Goal: Task Accomplishment & Management: Complete application form

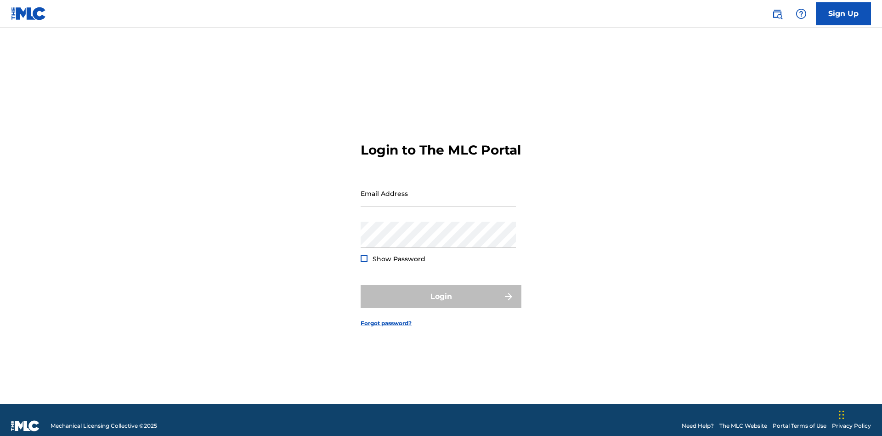
scroll to position [12, 0]
click at [844, 13] on link "Sign Up" at bounding box center [843, 13] width 55 height 23
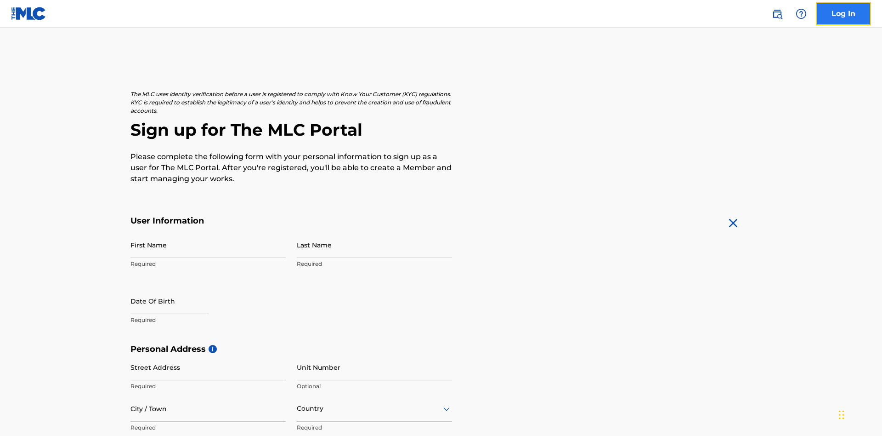
scroll to position [176, 0]
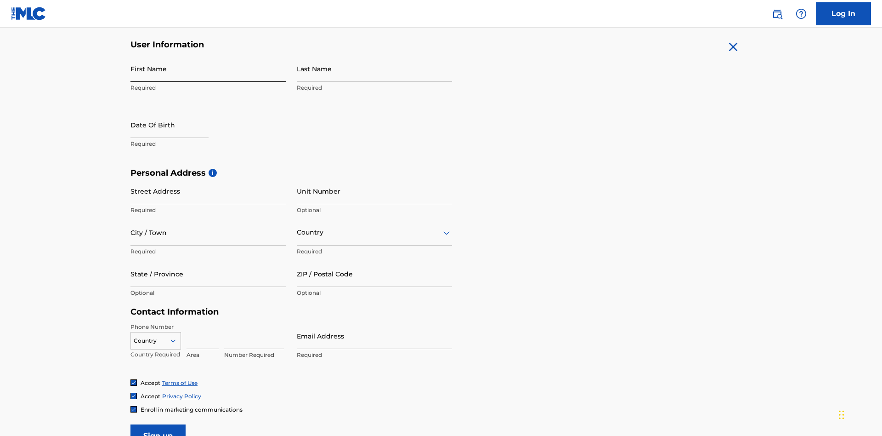
click at [208, 68] on input "First Name" at bounding box center [208, 69] width 155 height 26
type input "[PERSON_NAME]"
click at [375, 68] on input "Last Name" at bounding box center [374, 69] width 155 height 26
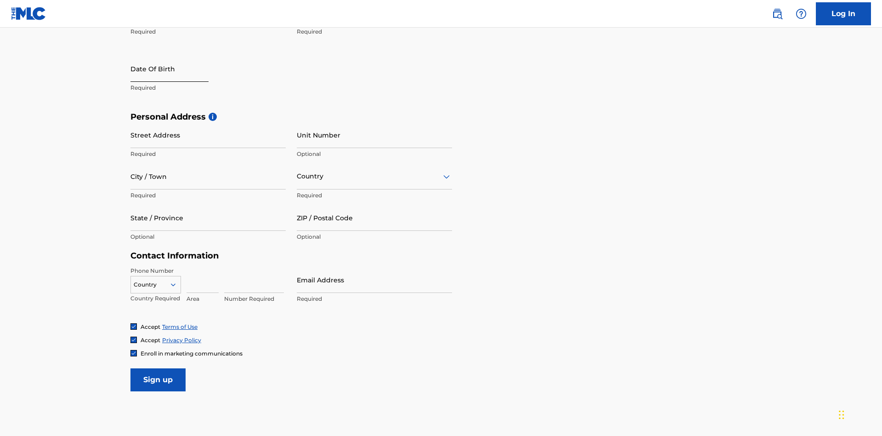
type input "Ribble"
click at [177, 69] on input "text" at bounding box center [170, 69] width 78 height 26
select select "8"
select select "2025"
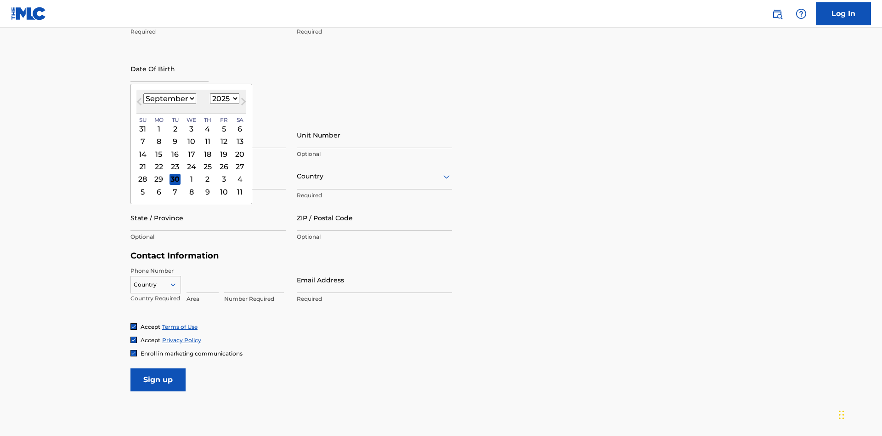
click at [169, 98] on select "January February March April May June July August September October November De…" at bounding box center [169, 98] width 53 height 11
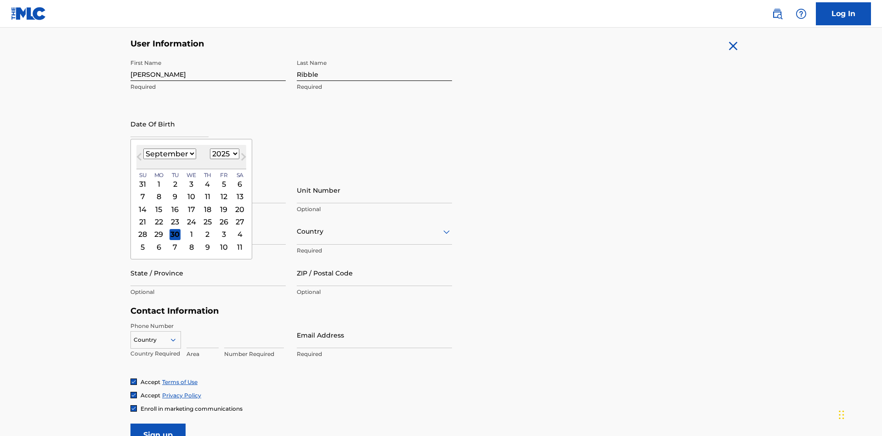
select select "0"
click at [223, 154] on select "1900 1901 1902 1903 1904 1905 1906 1907 1908 1909 1910 1911 1912 1913 1914 1915…" at bounding box center [224, 153] width 29 height 11
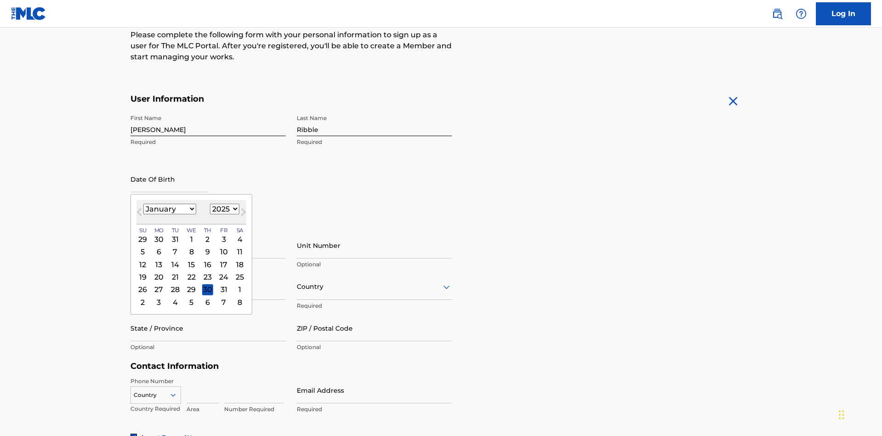
select select "1985"
click at [223, 209] on select "1900 1901 1902 1903 1904 1905 1906 1907 1908 1909 1910 1911 1912 1913 1914 1915…" at bounding box center [224, 209] width 29 height 11
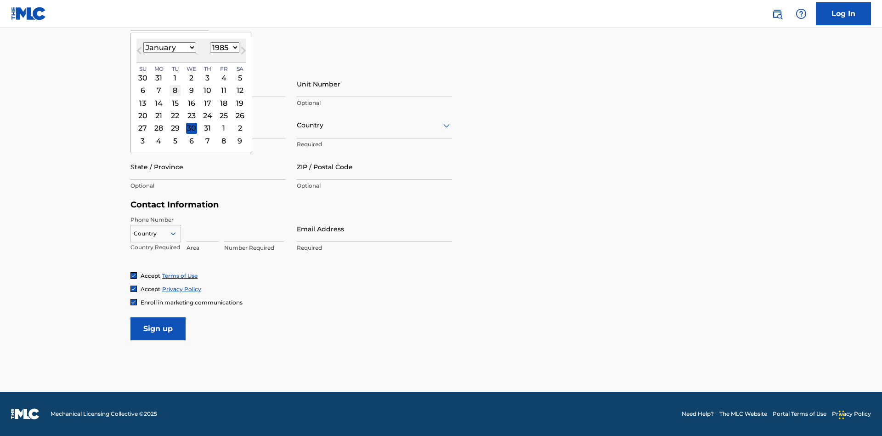
click at [175, 90] on div "8" at bounding box center [175, 90] width 11 height 11
type input "January 8 1985"
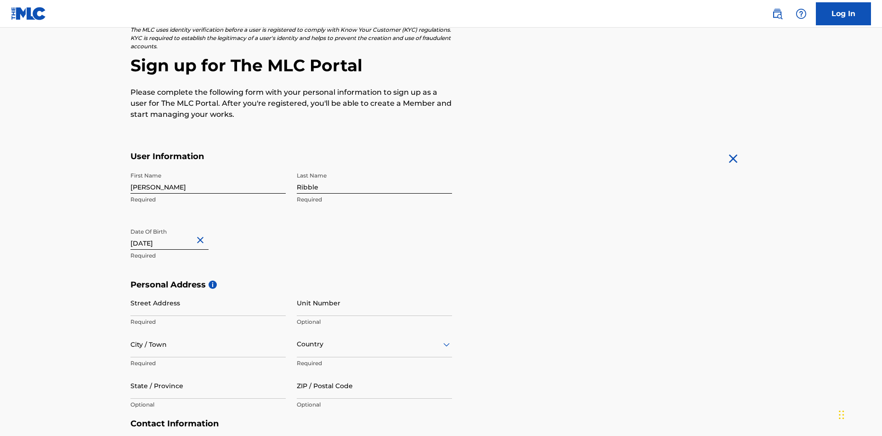
scroll to position [283, 0]
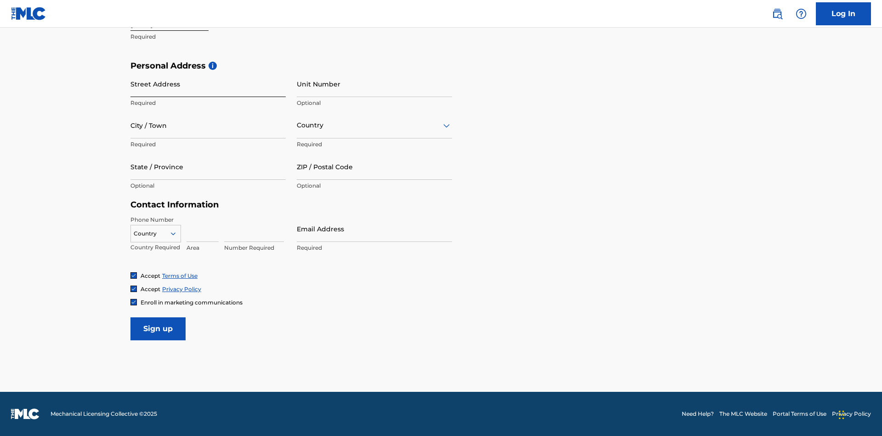
click at [208, 84] on input "Street Address" at bounding box center [208, 84] width 155 height 26
type input "9909 Elks Run Rd"
click at [208, 125] on input "City / Town" at bounding box center [208, 125] width 155 height 26
type input "Roseville"
click at [297, 125] on input "text" at bounding box center [298, 125] width 2 height 10
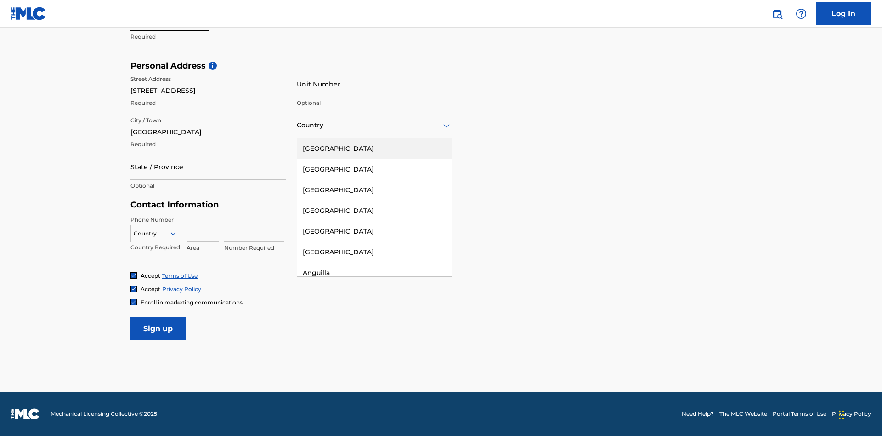
click at [375, 148] on div "United States" at bounding box center [374, 148] width 154 height 21
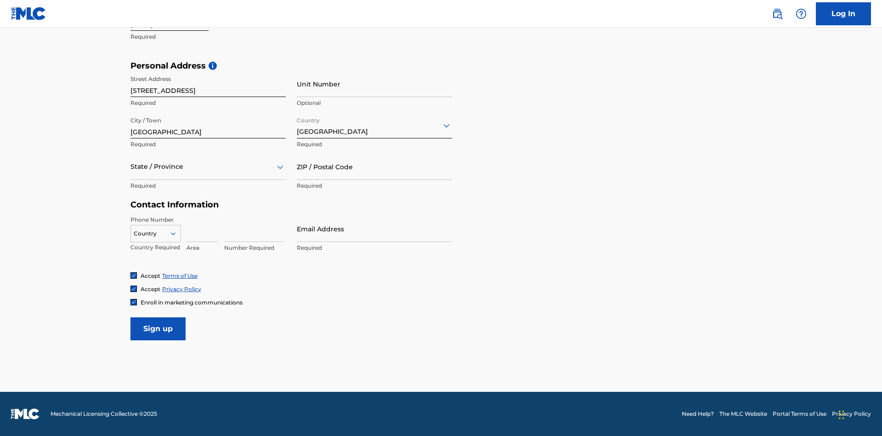
click at [208, 166] on div at bounding box center [208, 166] width 155 height 11
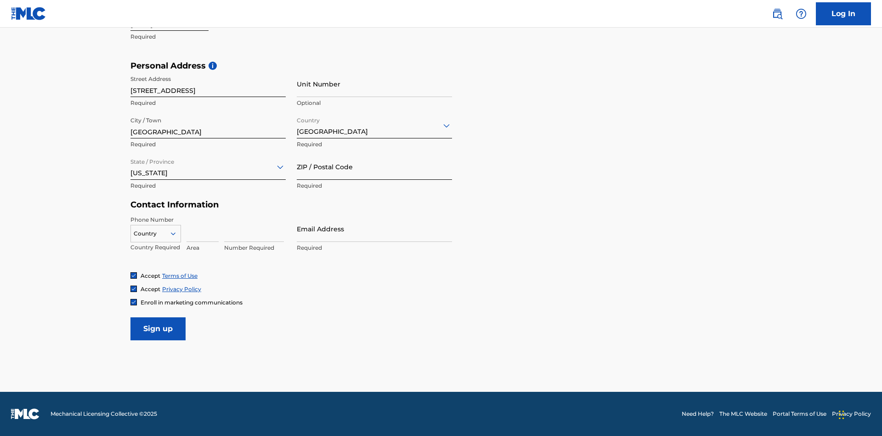
click at [375, 166] on input "ZIP / Postal Code" at bounding box center [374, 167] width 155 height 26
type input "43777"
click at [177, 233] on icon at bounding box center [173, 233] width 8 height 8
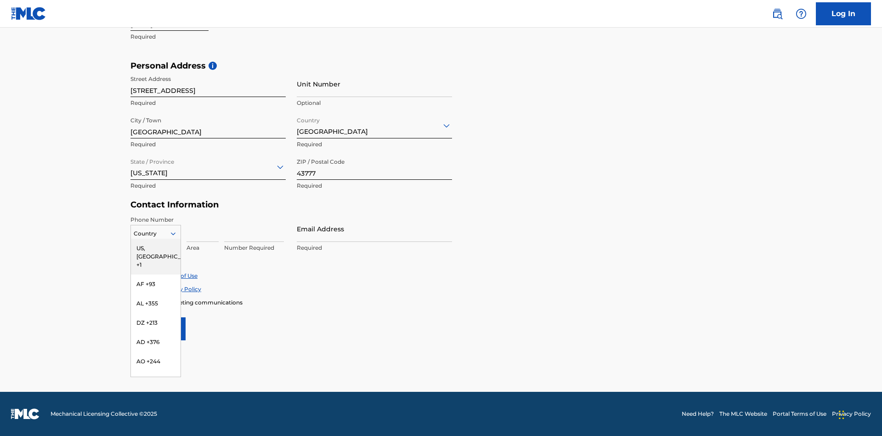
click at [156, 248] on div "US, CA +1" at bounding box center [156, 257] width 50 height 36
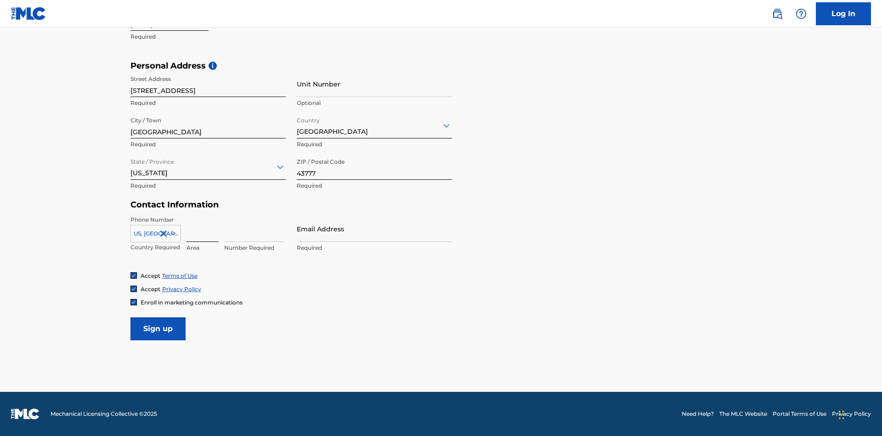
click at [203, 228] on input at bounding box center [203, 229] width 32 height 26
type input "740"
click at [254, 228] on input at bounding box center [254, 229] width 60 height 26
type input "8086351"
click at [375, 228] on input "Email Address" at bounding box center [374, 229] width 155 height 26
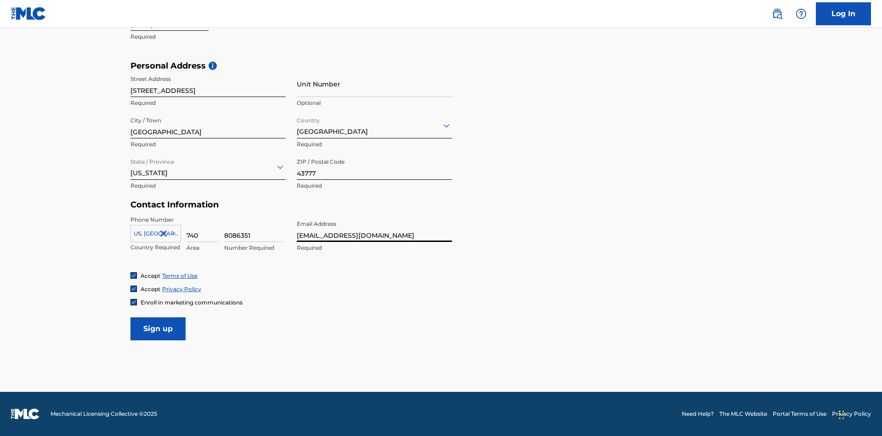
scroll to position [0, 26]
type input "8f04470e-213a-448a-8713-282764484cb5@mailslurp.biz"
click at [158, 328] on input "Sign up" at bounding box center [158, 328] width 55 height 23
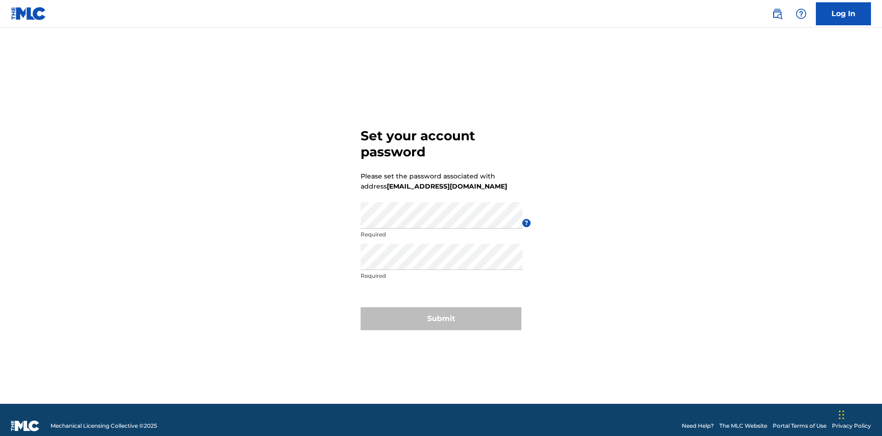
scroll to position [12, 0]
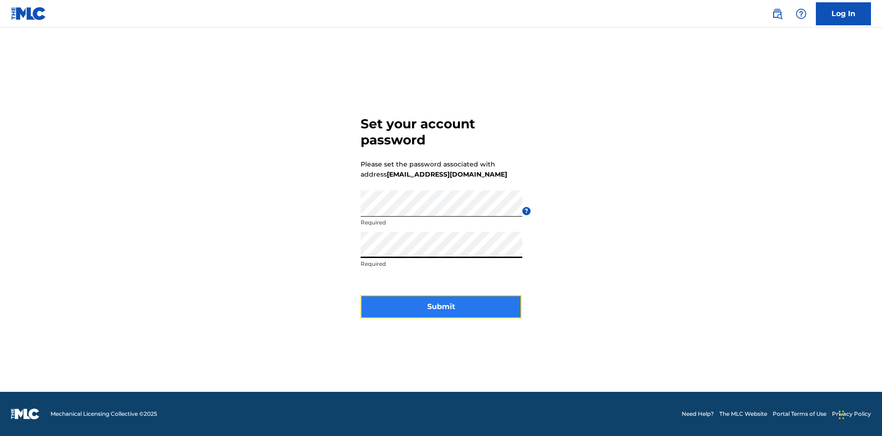
click at [441, 312] on button "Submit" at bounding box center [441, 306] width 161 height 23
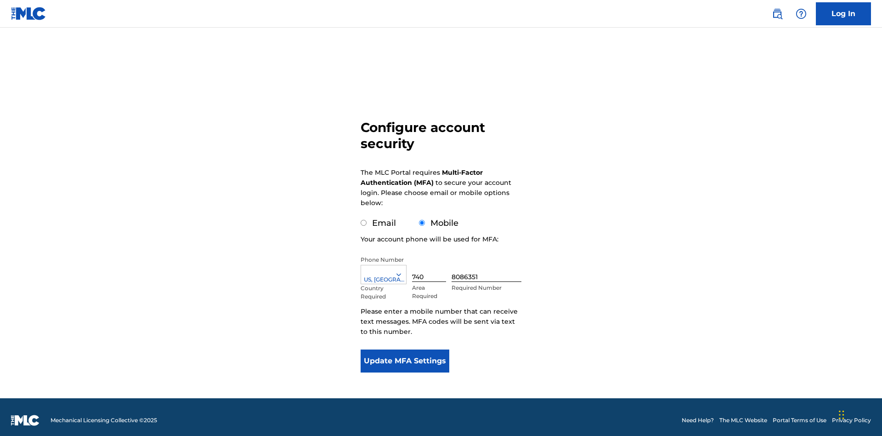
scroll to position [9, 0]
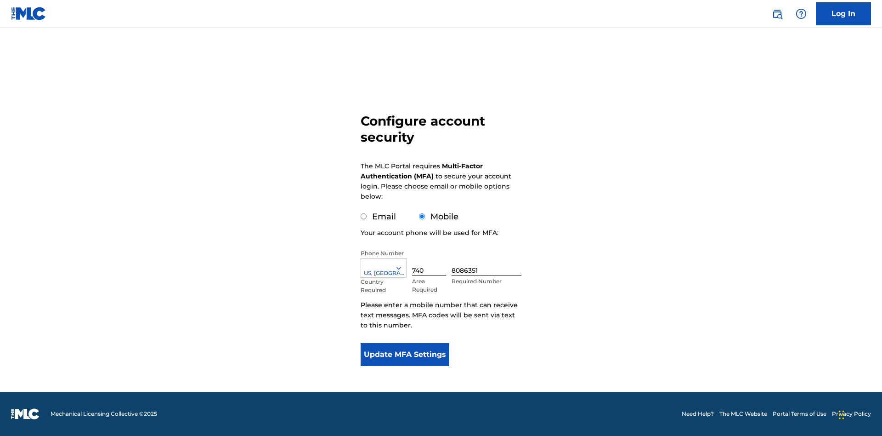
click at [364, 216] on input "Email" at bounding box center [364, 216] width 6 height 6
radio input "true"
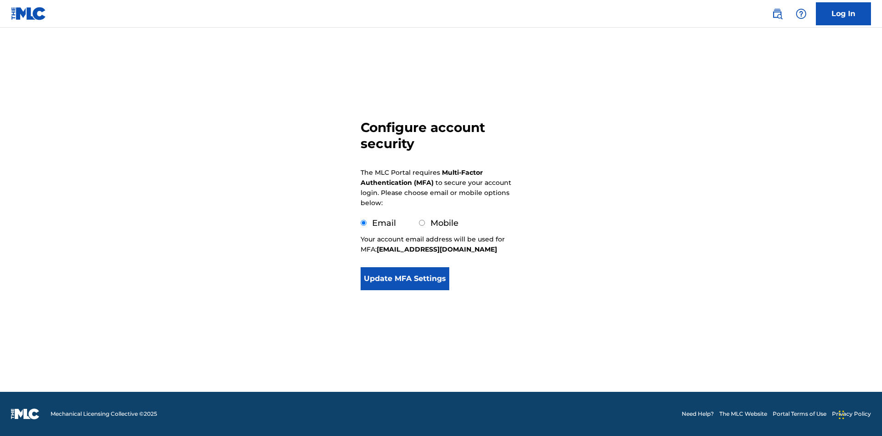
scroll to position [0, 0]
click at [405, 281] on button "Update MFA Settings" at bounding box center [405, 278] width 89 height 23
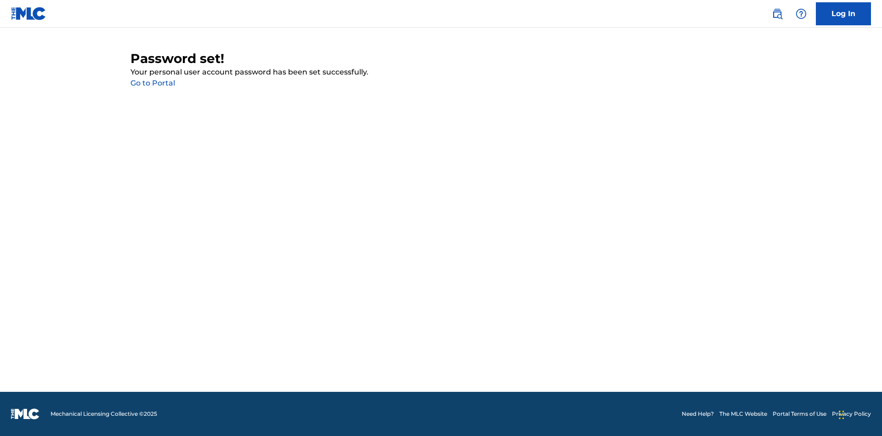
click at [153, 83] on link "Go to Portal" at bounding box center [153, 83] width 45 height 9
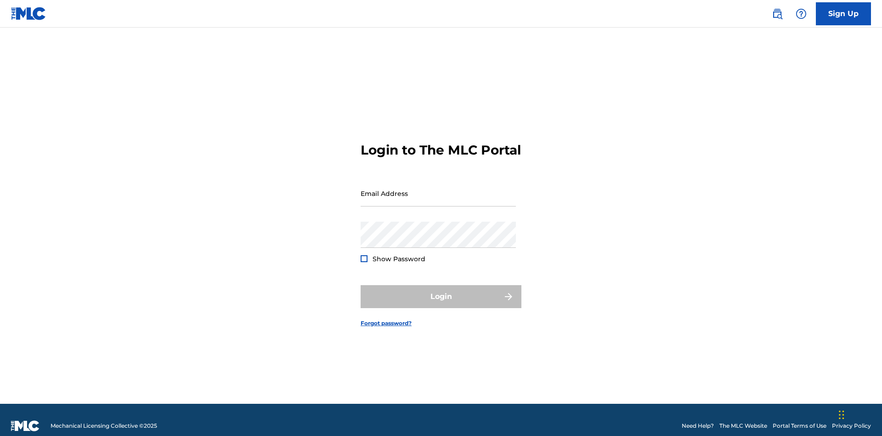
scroll to position [12, 0]
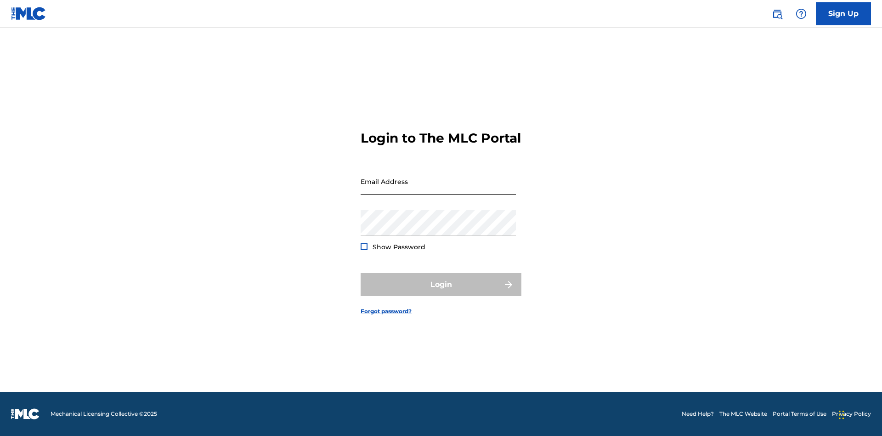
click at [438, 189] on input "Email Address" at bounding box center [438, 181] width 155 height 26
type input "[EMAIL_ADDRESS][DOMAIN_NAME]"
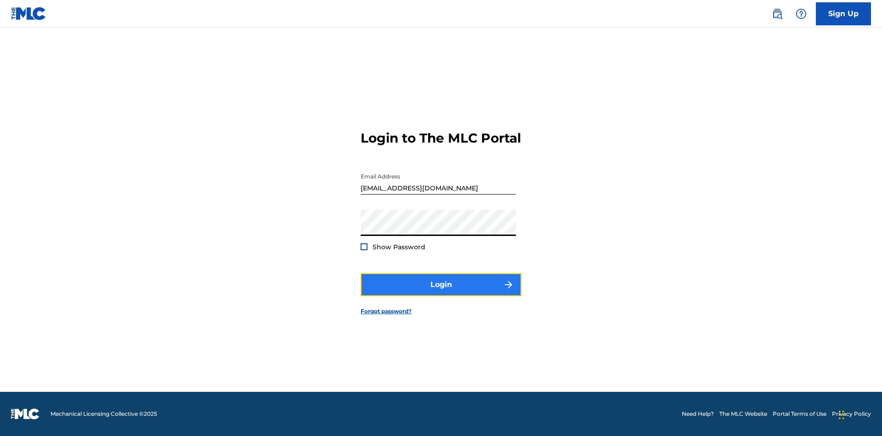
click at [441, 292] on button "Login" at bounding box center [441, 284] width 161 height 23
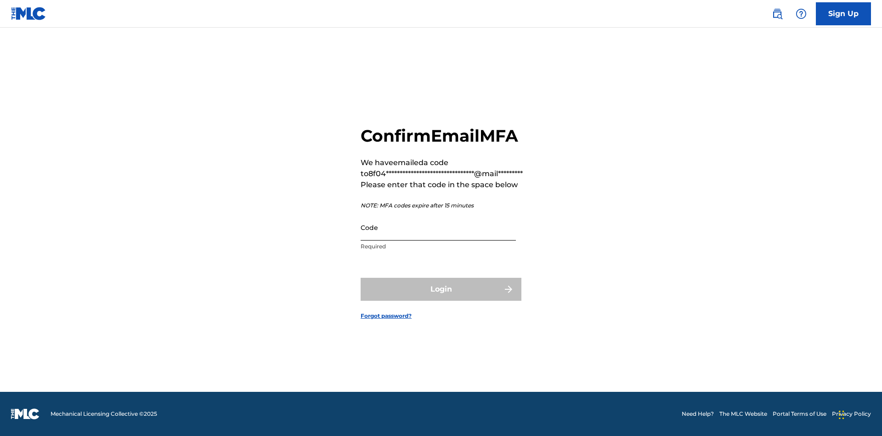
click at [438, 227] on input "Code" at bounding box center [438, 227] width 155 height 26
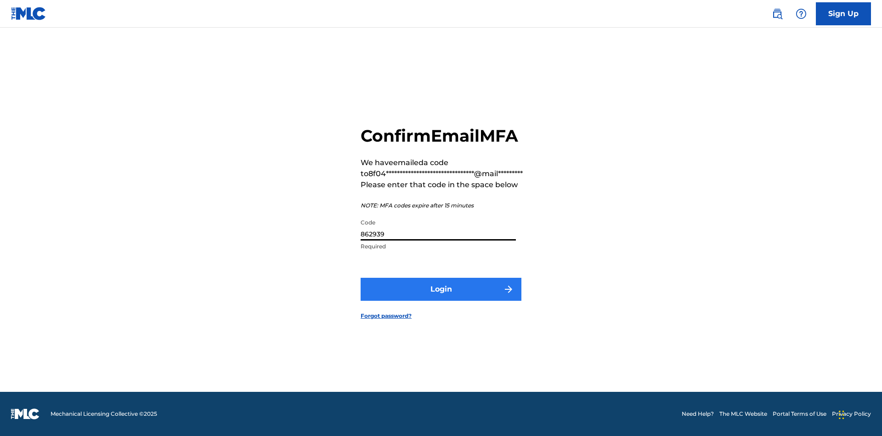
type input "862939"
click at [441, 289] on button "Login" at bounding box center [441, 289] width 161 height 23
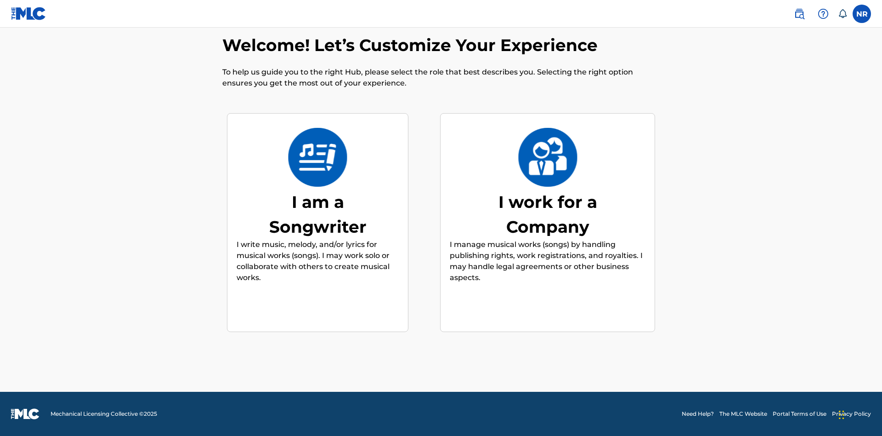
click at [318, 214] on div "I am a Songwriter" at bounding box center [318, 214] width 138 height 50
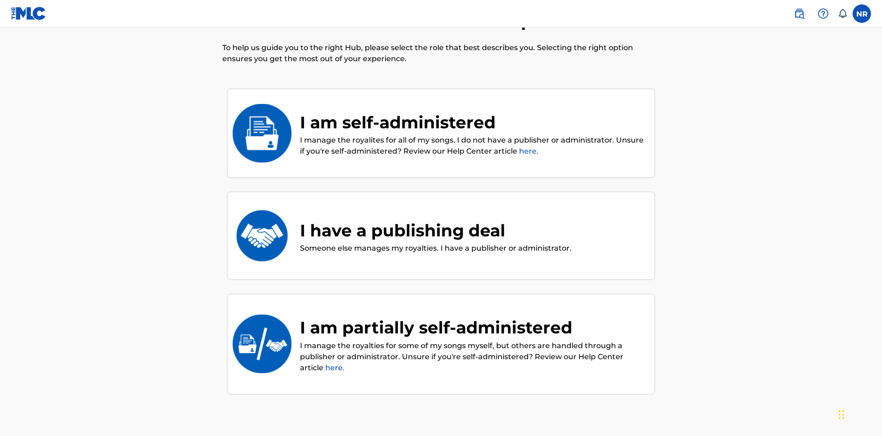
scroll to position [41, 0]
